Goal: Find specific page/section: Find specific page/section

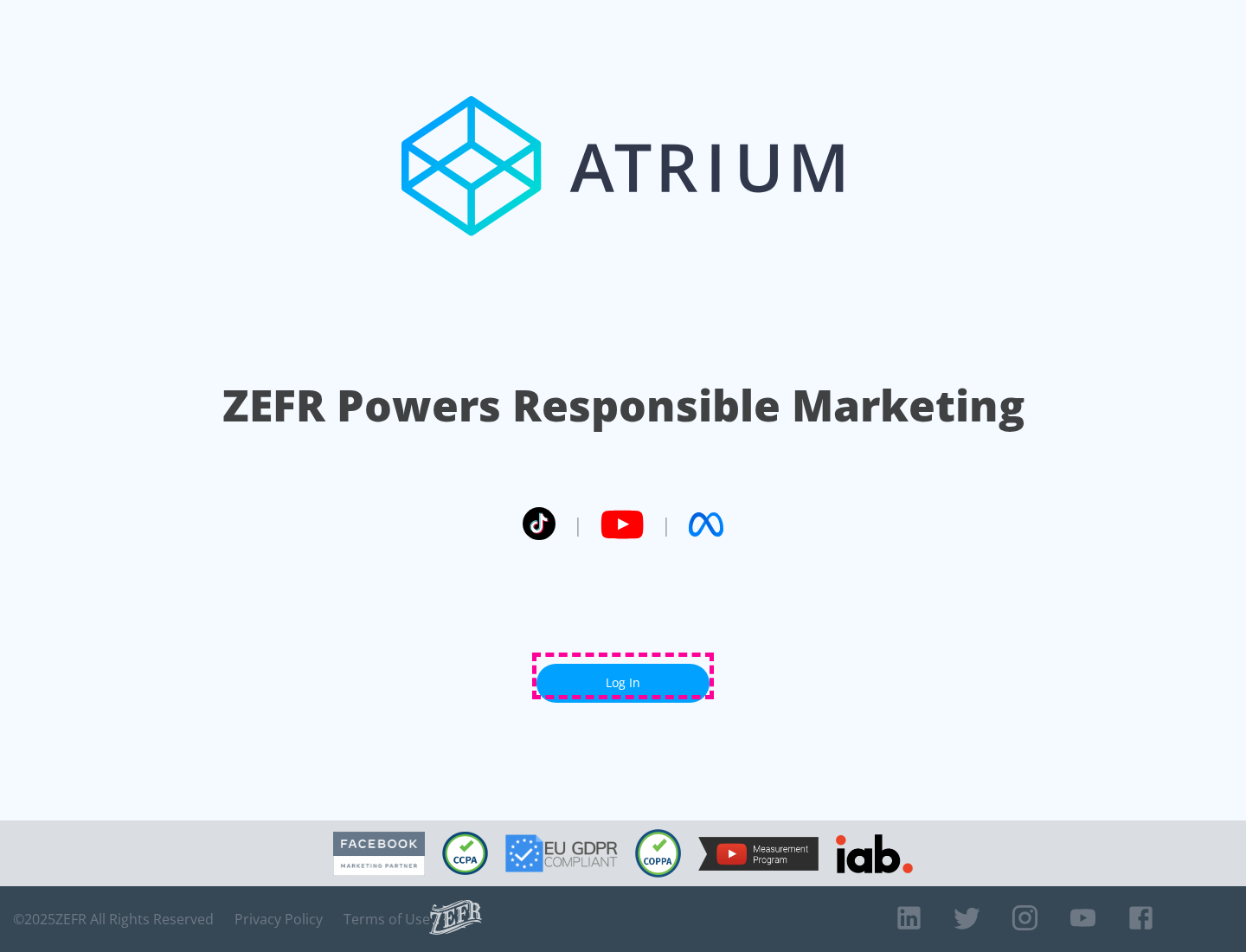
click at [623, 676] on link "Log In" at bounding box center [623, 682] width 173 height 38
